Goal: Task Accomplishment & Management: Complete application form

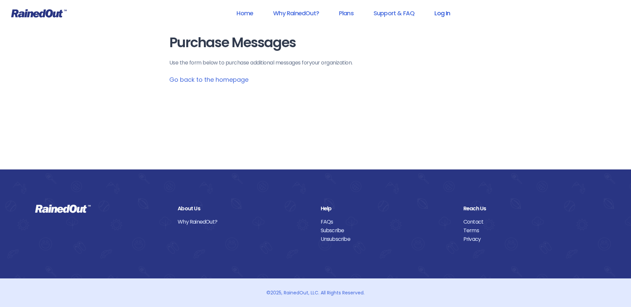
click at [448, 12] on link "Log In" at bounding box center [442, 13] width 33 height 15
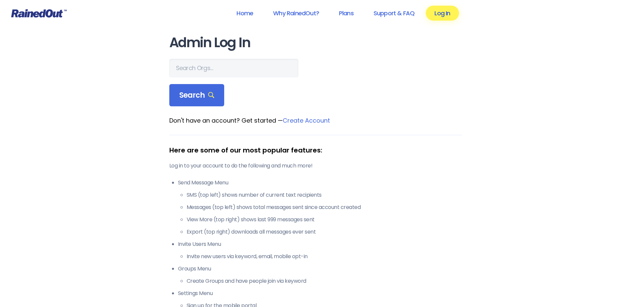
click at [439, 9] on link "Log In" at bounding box center [442, 13] width 33 height 15
click at [227, 66] on input "text" at bounding box center [233, 68] width 129 height 19
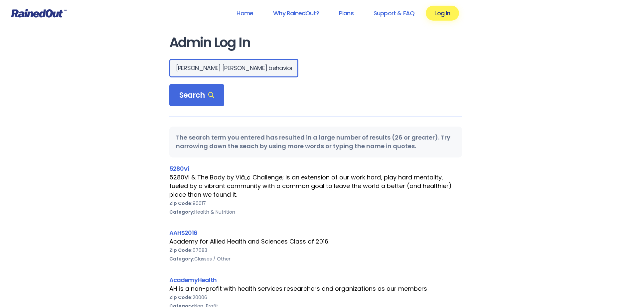
drag, startPoint x: 203, startPoint y: 67, endPoint x: 118, endPoint y: 69, distance: 85.5
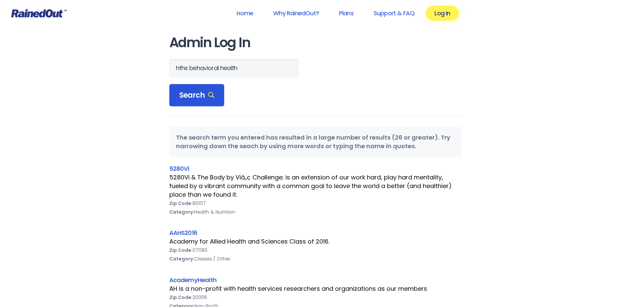
click at [193, 95] on span "Search" at bounding box center [196, 95] width 35 height 9
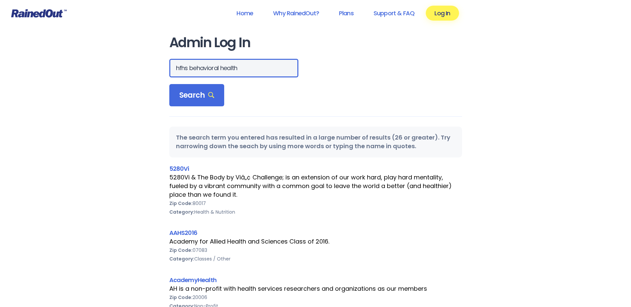
click at [240, 69] on input "hfhs behavioral health" at bounding box center [233, 68] width 129 height 19
click at [439, 8] on link "Log In" at bounding box center [442, 13] width 33 height 15
click at [438, 12] on link "Log In" at bounding box center [442, 13] width 33 height 15
click at [248, 68] on input "hfhs behavioral health" at bounding box center [233, 68] width 129 height 19
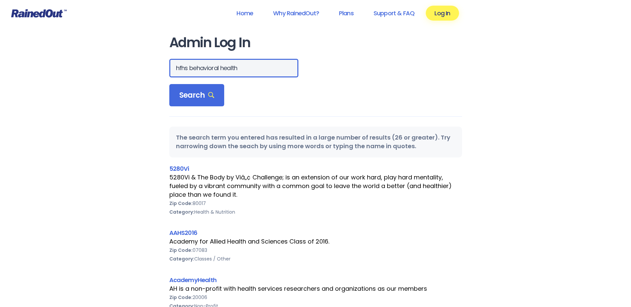
click at [248, 68] on input "hfhs behavioral health" at bounding box center [233, 68] width 129 height 19
type input "henry ford behavioral health"
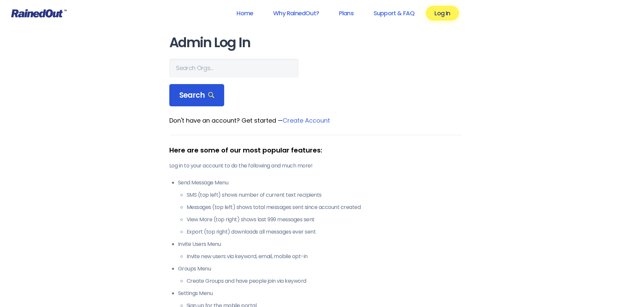
click at [187, 94] on span "Search" at bounding box center [196, 95] width 35 height 9
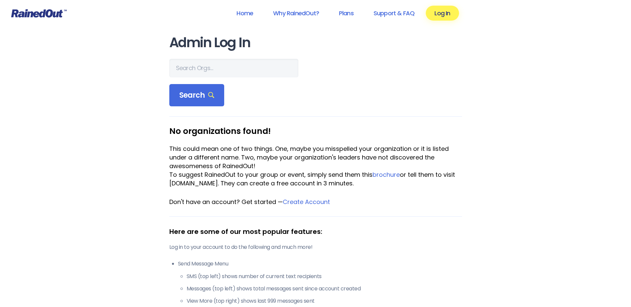
click at [57, 16] on icon at bounding box center [39, 13] width 56 height 8
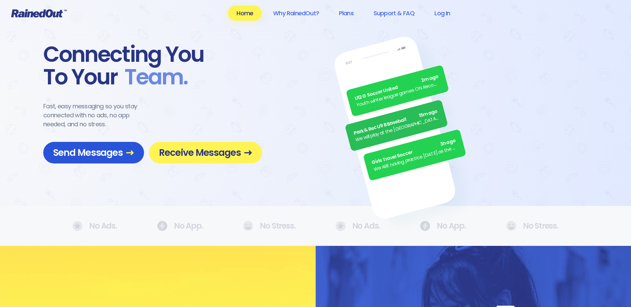
click at [114, 153] on span "Send Messages" at bounding box center [93, 153] width 81 height 12
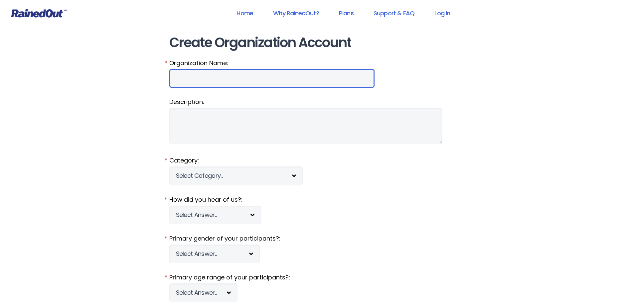
click at [217, 79] on input "Organization Name:" at bounding box center [271, 78] width 205 height 19
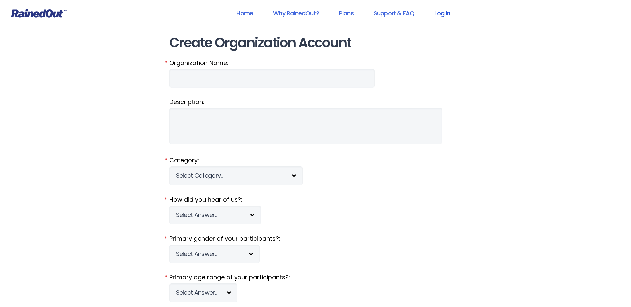
click at [446, 17] on link "Log In" at bounding box center [442, 13] width 33 height 15
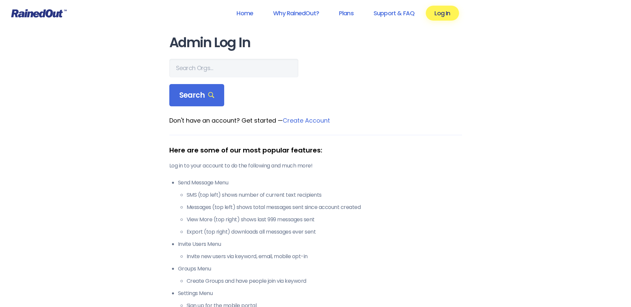
click at [263, 68] on div at bounding box center [315, 68] width 293 height 19
click at [219, 67] on input "text" at bounding box center [233, 68] width 129 height 19
click at [215, 92] on div "Search" at bounding box center [196, 95] width 55 height 23
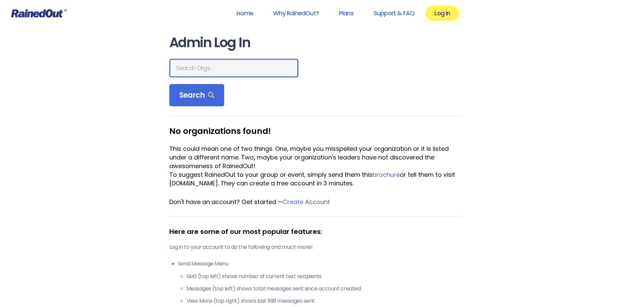
click at [217, 70] on input "text" at bounding box center [233, 68] width 129 height 19
type input "hfhs"
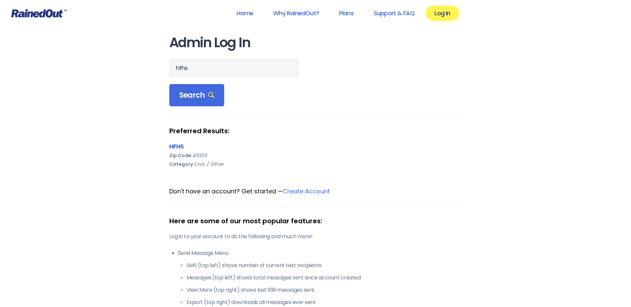
click at [175, 148] on link "HFHS" at bounding box center [176, 146] width 15 height 8
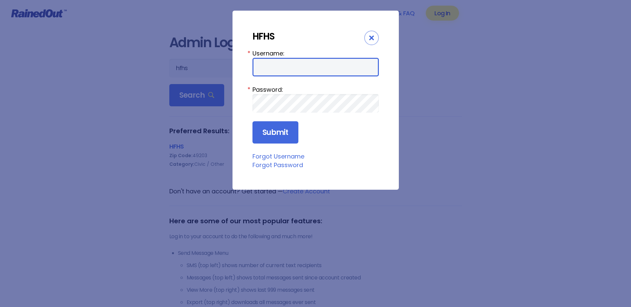
click at [287, 66] on input "Username:" at bounding box center [315, 67] width 126 height 19
type input "Chargenurse"
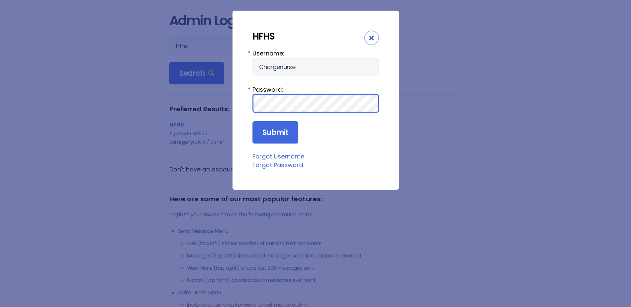
scroll to position [33, 0]
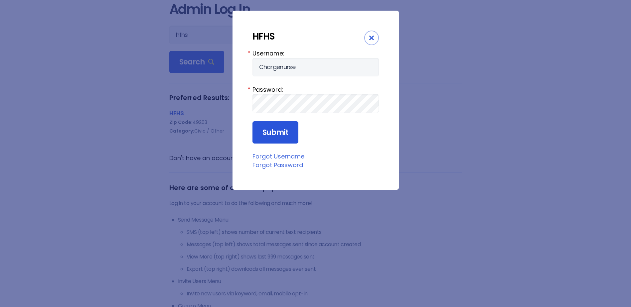
click at [277, 137] on input "Submit" at bounding box center [275, 132] width 46 height 23
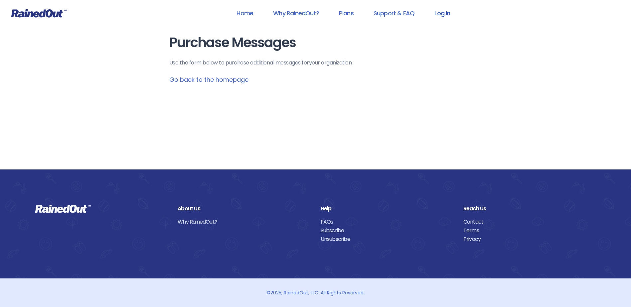
click at [441, 12] on link "Log In" at bounding box center [442, 13] width 33 height 15
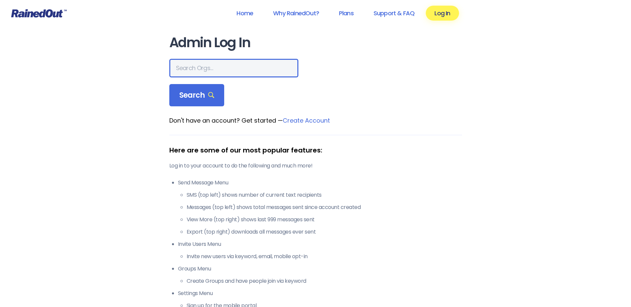
click at [238, 63] on input "text" at bounding box center [233, 68] width 129 height 19
type input "hfhs behavioral health"
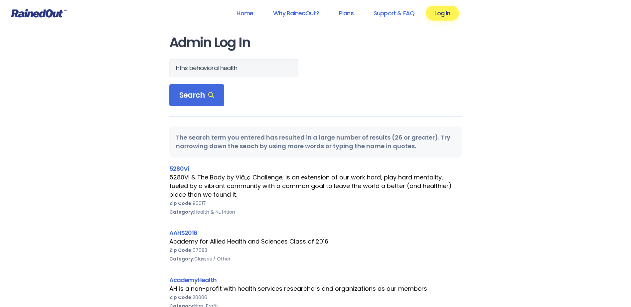
click at [49, 7] on header "Home Why RainedOut? Plans Support & FAQ Log In" at bounding box center [315, 13] width 631 height 27
click at [51, 16] on icon at bounding box center [39, 13] width 56 height 8
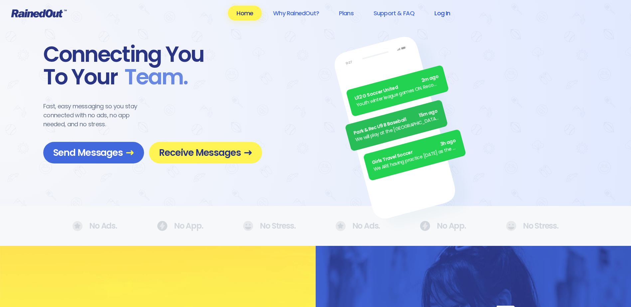
click at [448, 17] on link "Log In" at bounding box center [442, 13] width 33 height 15
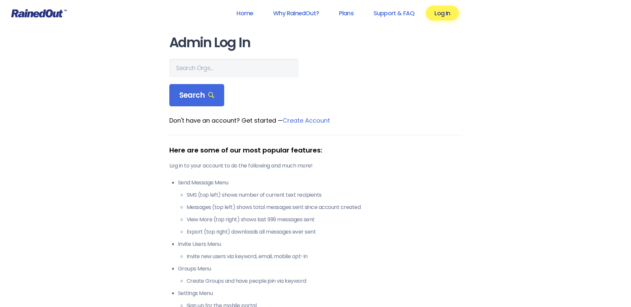
click at [272, 70] on div at bounding box center [315, 68] width 293 height 19
click at [234, 69] on input "text" at bounding box center [233, 68] width 129 height 19
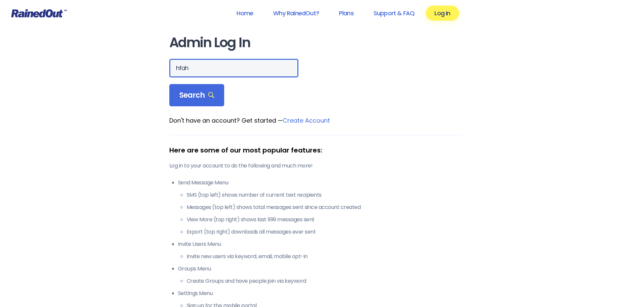
type input "hfah"
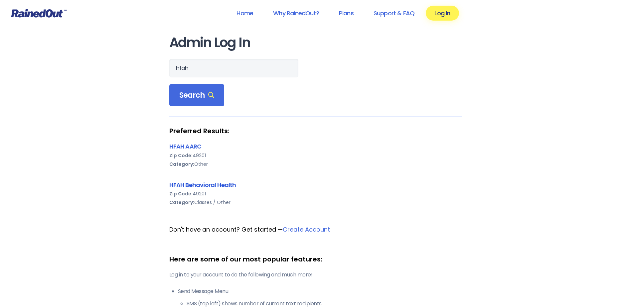
click at [223, 181] on link "HFAH Behavioral Health" at bounding box center [202, 185] width 67 height 8
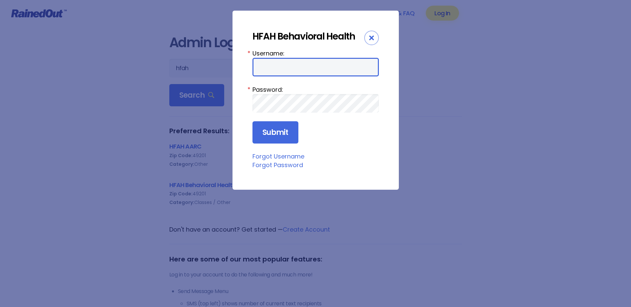
click at [292, 62] on input "Username:" at bounding box center [315, 67] width 126 height 19
type input "Chargenurse"
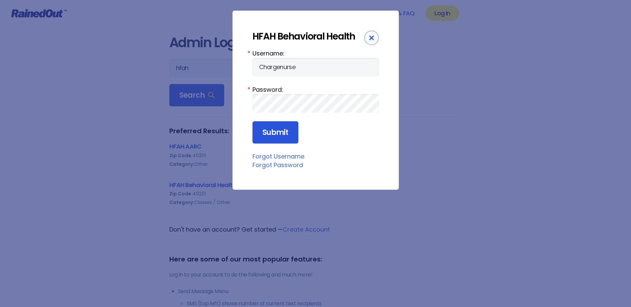
click at [281, 138] on input "Submit" at bounding box center [275, 132] width 46 height 23
